Goal: Transaction & Acquisition: Download file/media

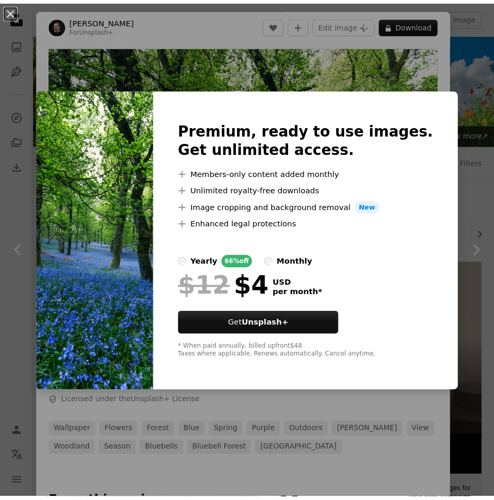
scroll to position [421, 0]
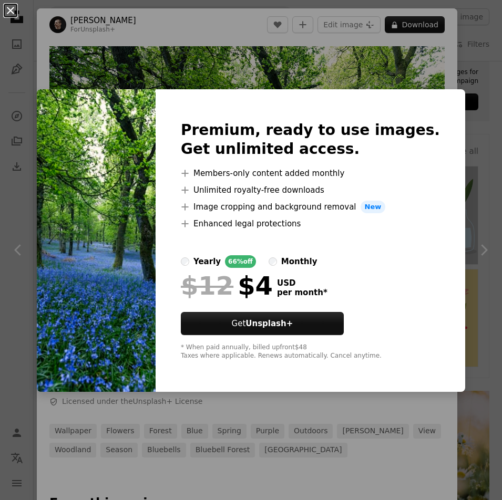
click at [7, 5] on button "An X shape" at bounding box center [10, 10] width 13 height 13
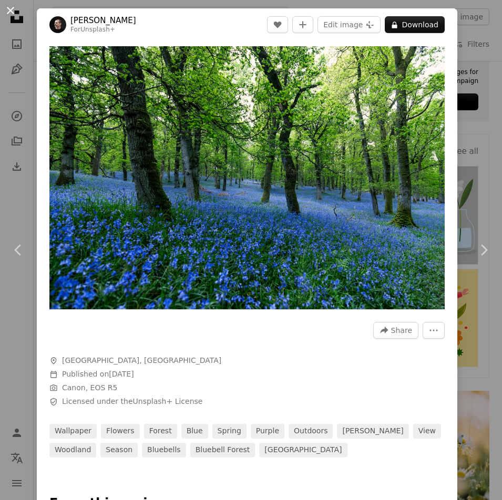
click at [7, 7] on button "An X shape" at bounding box center [10, 10] width 13 height 13
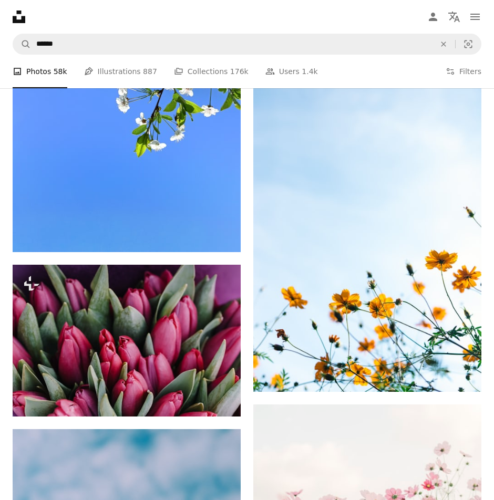
scroll to position [1472, 0]
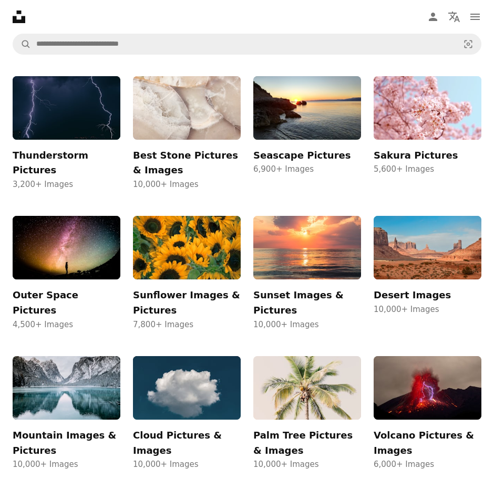
scroll to position [526, 0]
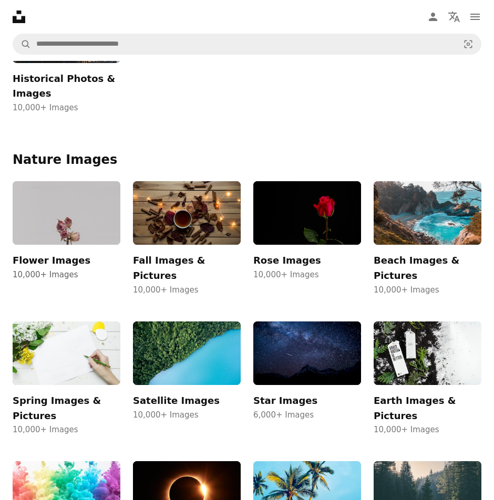
click at [120, 194] on img at bounding box center [67, 213] width 108 height 64
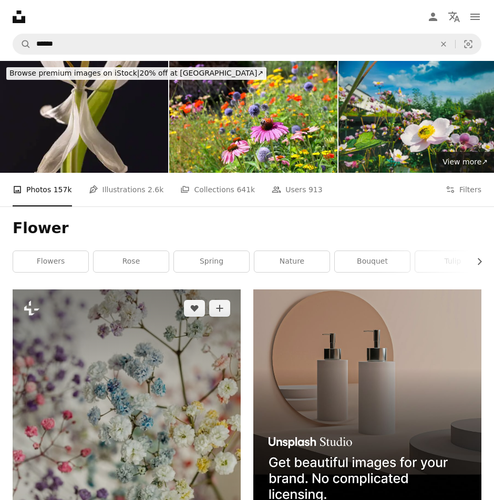
click at [192, 371] on img at bounding box center [127, 461] width 228 height 342
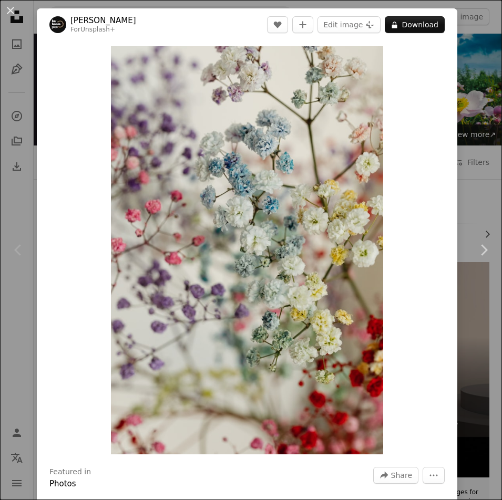
click at [9, 5] on button "An X shape" at bounding box center [10, 10] width 13 height 13
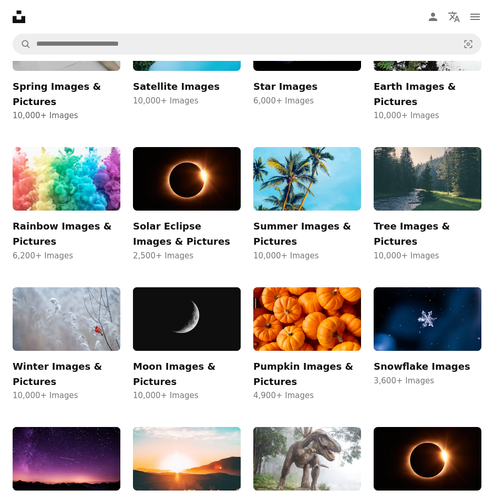
scroll to position [841, 0]
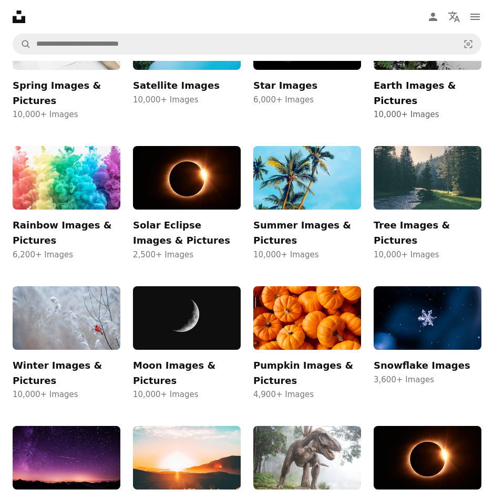
click at [374, 70] on img at bounding box center [428, 38] width 108 height 64
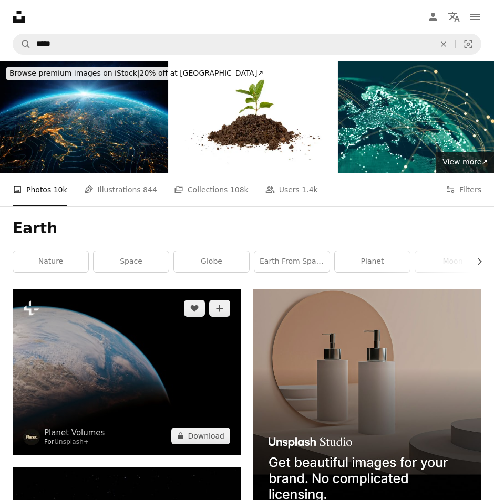
click at [177, 341] on img at bounding box center [127, 372] width 228 height 165
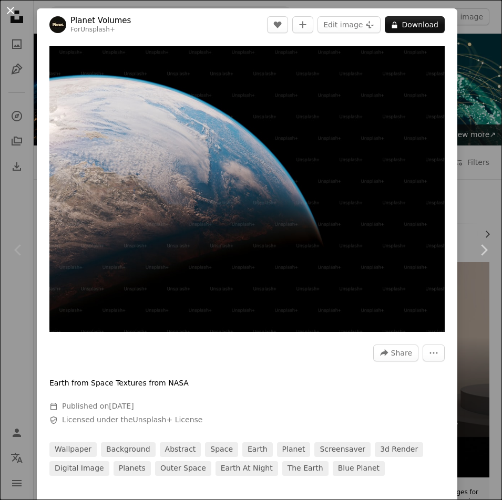
drag, startPoint x: 390, startPoint y: 103, endPoint x: 9, endPoint y: 10, distance: 392.3
click at [9, 10] on button "An X shape" at bounding box center [10, 10] width 13 height 13
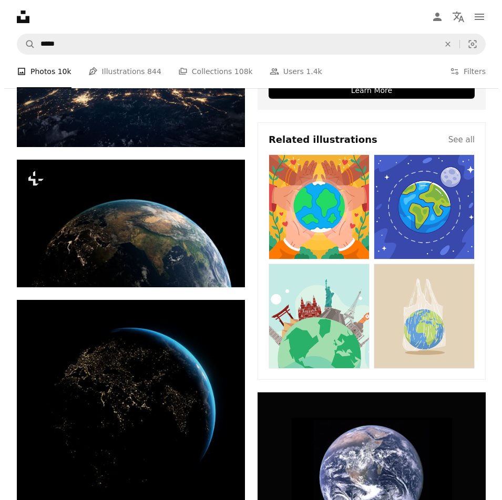
scroll to position [473, 0]
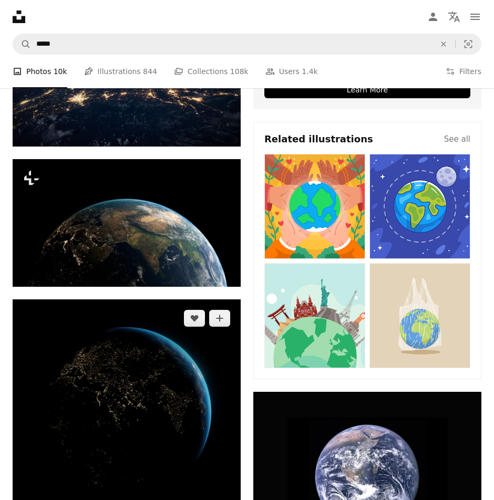
click at [166, 300] on img at bounding box center [127, 414] width 228 height 228
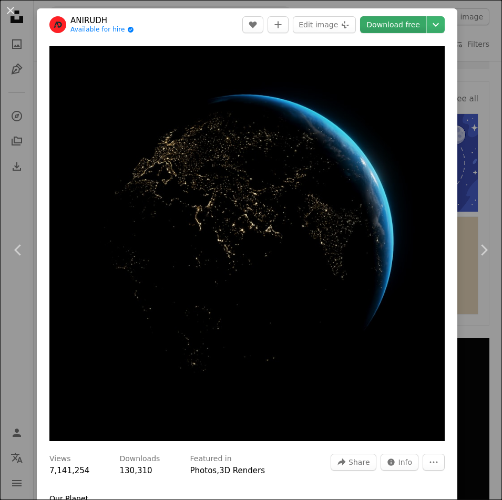
click at [399, 16] on link "Download free" at bounding box center [393, 24] width 66 height 17
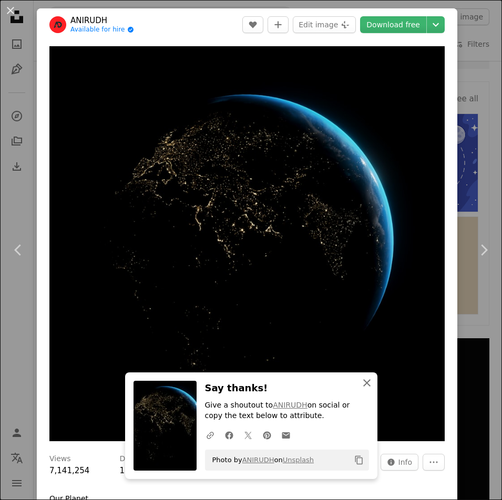
click at [361, 381] on icon "An X shape" at bounding box center [367, 383] width 13 height 13
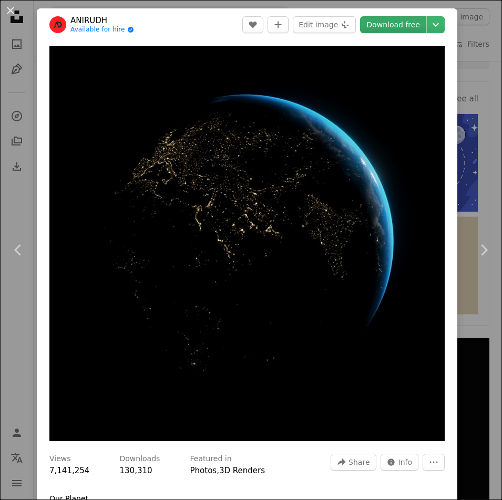
click at [397, 26] on link "Download free" at bounding box center [393, 24] width 66 height 17
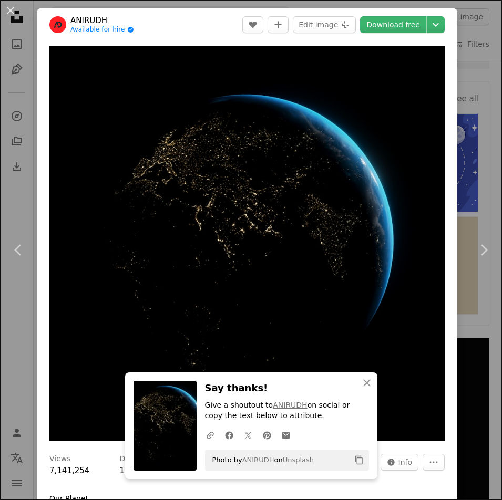
click at [310, 462] on div "Photo by [PERSON_NAME] on Unsplash Copy content" at bounding box center [287, 460] width 164 height 21
click at [368, 382] on icon "An X shape" at bounding box center [367, 383] width 13 height 13
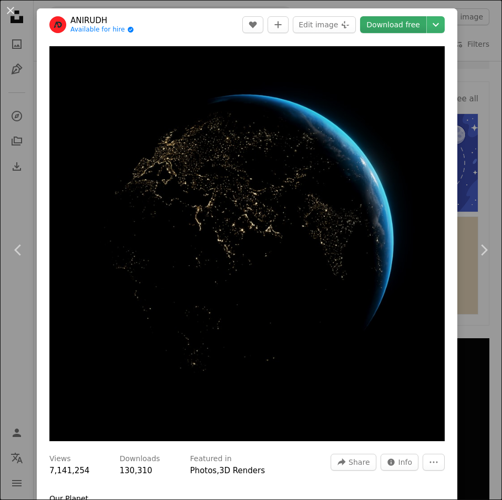
click at [408, 25] on link "Download free" at bounding box center [393, 24] width 66 height 17
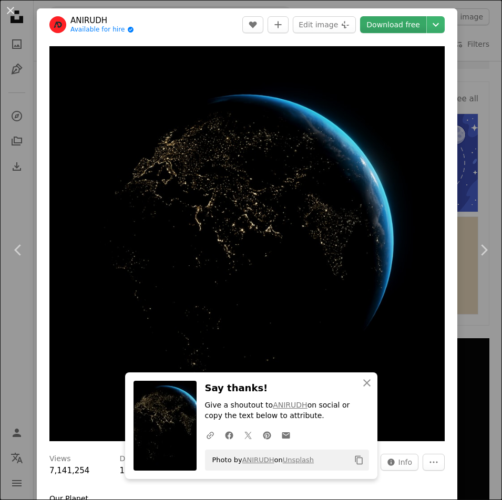
click at [376, 25] on link "Download free" at bounding box center [393, 24] width 66 height 17
click at [376, 132] on img "Zoom in on this image" at bounding box center [246, 243] width 395 height 395
